Goal: Task Accomplishment & Management: Manage account settings

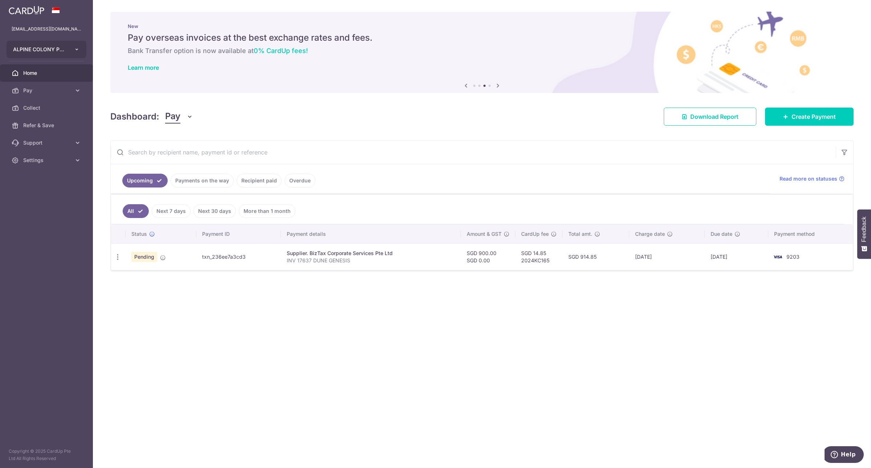
drag, startPoint x: 114, startPoint y: 36, endPoint x: 67, endPoint y: 48, distance: 48.8
click at [67, 48] on main "[EMAIL_ADDRESS][DOMAIN_NAME] ALPINE COLONY PTE. LTD. Add new company CARPE OMNI…" at bounding box center [435, 234] width 871 height 468
click at [67, 48] on button "ALPINE COLONY PTE. LTD." at bounding box center [47, 49] width 80 height 17
drag, startPoint x: 67, startPoint y: 48, endPoint x: 31, endPoint y: 332, distance: 286.5
click at [31, 332] on aside "carpeomnia4200@gmail.com ALPINE COLONY PTE. LTD. Add new company CARPE OMNIA PT…" at bounding box center [46, 234] width 93 height 468
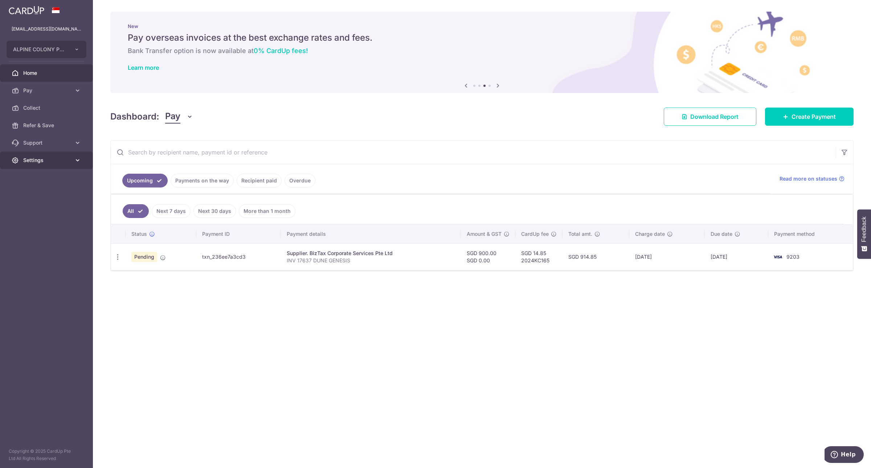
click at [81, 164] on link "Settings" at bounding box center [46, 159] width 93 height 17
click at [46, 189] on link "Logout" at bounding box center [46, 194] width 93 height 17
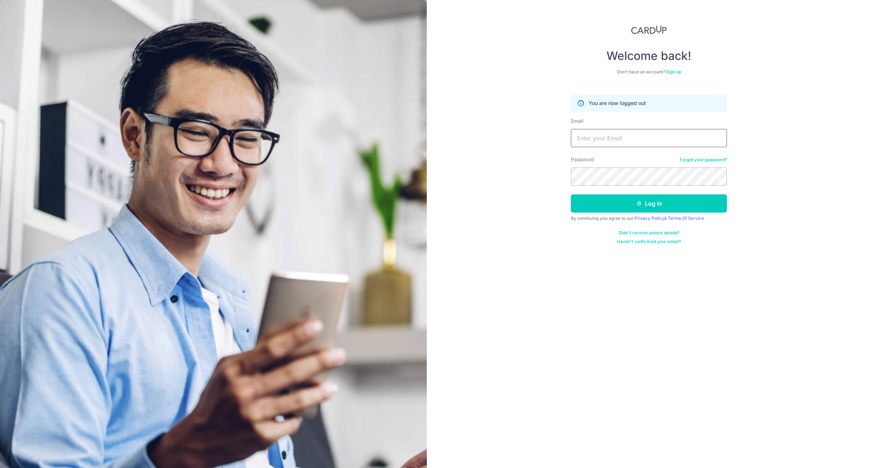
click at [654, 133] on input "Email" at bounding box center [649, 138] width 156 height 18
type input "gemerald4200@gmail.com"
click at [635, 207] on button "Log in" at bounding box center [649, 203] width 156 height 18
